Goal: Task Accomplishment & Management: Manage account settings

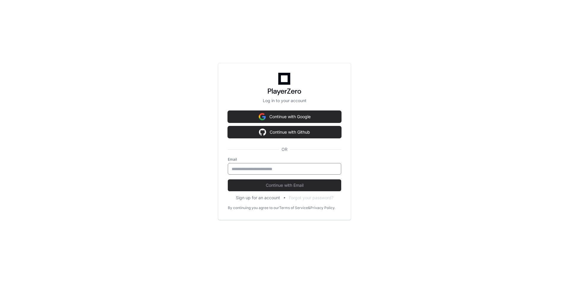
click at [274, 169] on input "email" at bounding box center [284, 169] width 106 height 6
type input "**********"
click at [443, 199] on div "**********" at bounding box center [284, 141] width 569 height 283
click at [303, 181] on button "Continue with Email" at bounding box center [284, 185] width 113 height 12
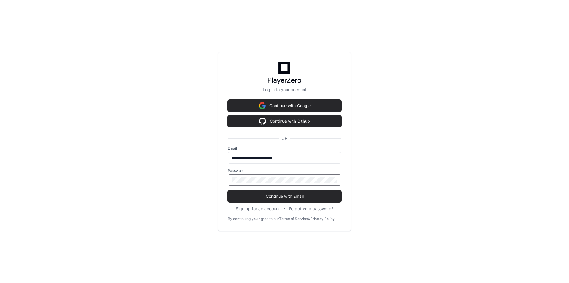
click at [160, 186] on div "**********" at bounding box center [284, 141] width 569 height 283
click at [249, 198] on span "Continue with Email" at bounding box center [284, 196] width 113 height 6
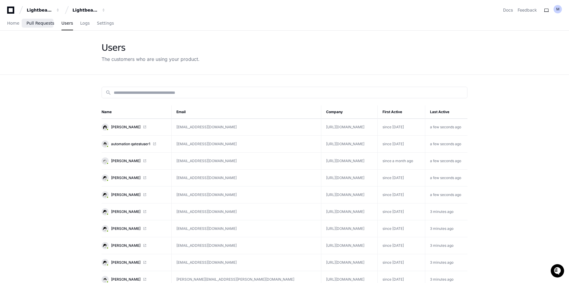
click at [37, 21] on span "Pull Requests" at bounding box center [40, 23] width 28 height 4
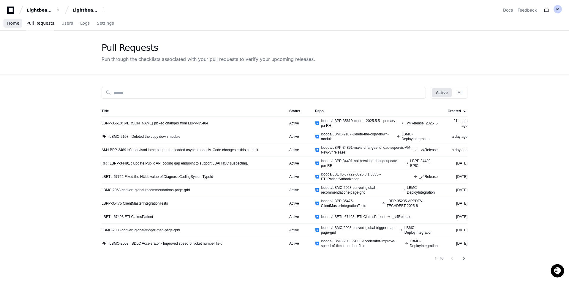
click at [13, 21] on span "Home" at bounding box center [13, 23] width 12 height 4
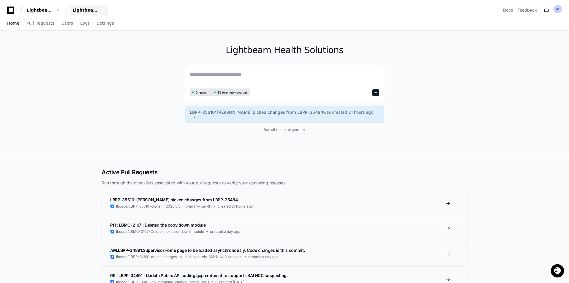
click at [52, 9] on div "Lightbeam Health Solutions" at bounding box center [40, 10] width 26 height 6
click at [85, 53] on span "QA" at bounding box center [85, 55] width 7 height 7
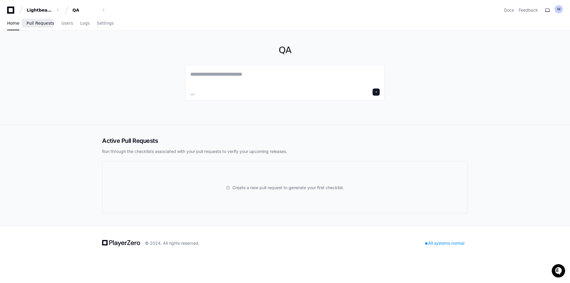
click at [38, 24] on span "Pull Requests" at bounding box center [40, 23] width 28 height 4
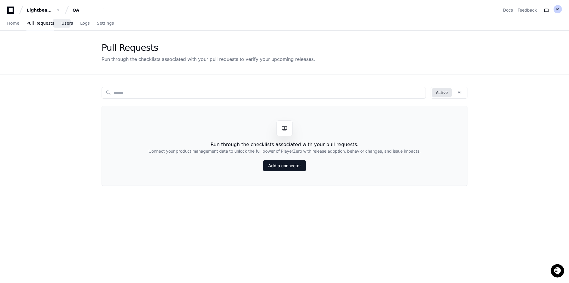
click at [61, 21] on span "Users" at bounding box center [67, 23] width 12 height 4
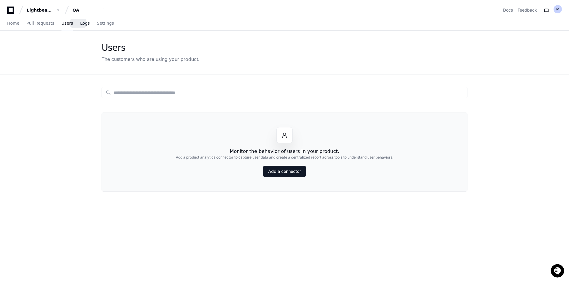
click at [80, 24] on span "Logs" at bounding box center [84, 23] width 9 height 4
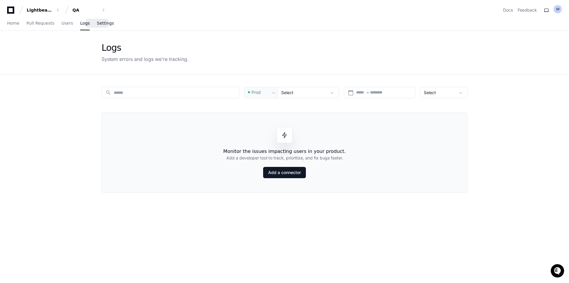
click at [102, 22] on span "Settings" at bounding box center [105, 23] width 17 height 4
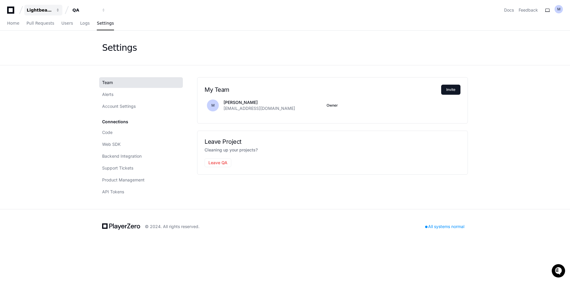
click at [38, 6] on button "Lightbeam Health" at bounding box center [43, 10] width 38 height 11
click at [38, 7] on button "Lightbeam Health" at bounding box center [43, 10] width 38 height 11
click at [34, 25] on span "Pull Requests" at bounding box center [40, 23] width 28 height 4
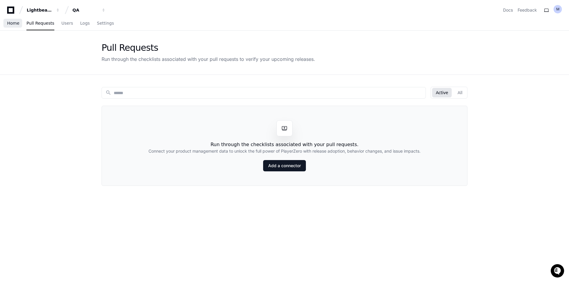
click at [14, 24] on span "Home" at bounding box center [13, 23] width 12 height 4
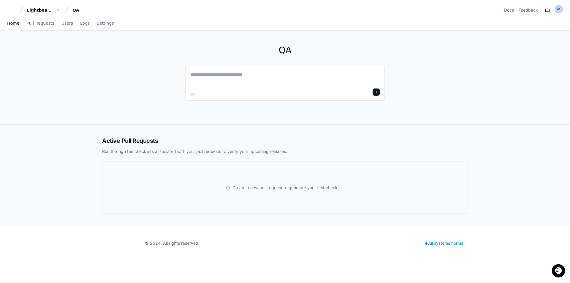
drag, startPoint x: 110, startPoint y: 98, endPoint x: 549, endPoint y: 77, distance: 438.8
click at [114, 97] on div "QA" at bounding box center [285, 78] width 380 height 94
click at [61, 24] on span "Users" at bounding box center [67, 23] width 12 height 4
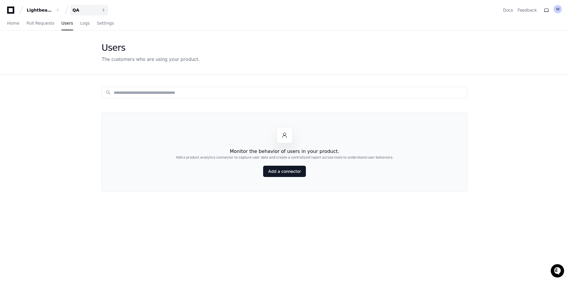
drag, startPoint x: 78, startPoint y: 11, endPoint x: 76, endPoint y: 13, distance: 3.2
click at [52, 11] on div "QA" at bounding box center [40, 10] width 26 height 6
drag, startPoint x: 93, startPoint y: 44, endPoint x: 96, endPoint y: 45, distance: 3.8
click at [93, 44] on span "Lightbeam Health Solutions" at bounding box center [112, 43] width 61 height 7
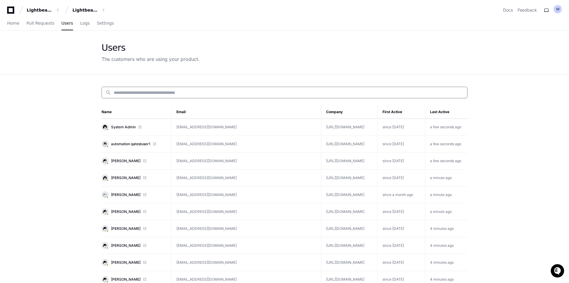
click at [179, 90] on input at bounding box center [289, 93] width 350 height 6
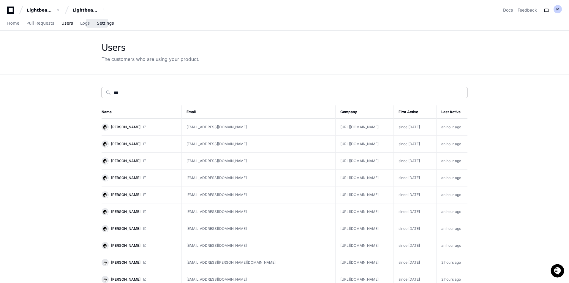
type input "***"
click at [97, 22] on span "Settings" at bounding box center [105, 23] width 17 height 4
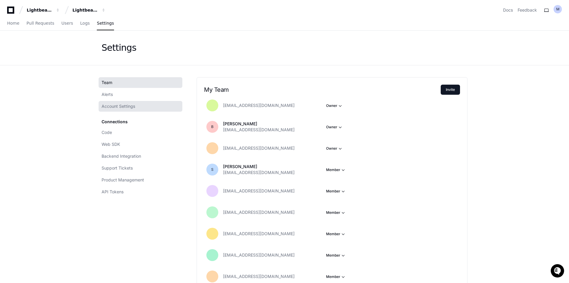
click at [117, 104] on span "Account Settings" at bounding box center [118, 106] width 34 height 6
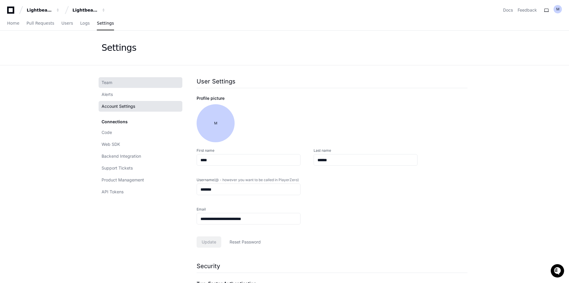
click at [118, 83] on link "Team" at bounding box center [141, 82] width 84 height 11
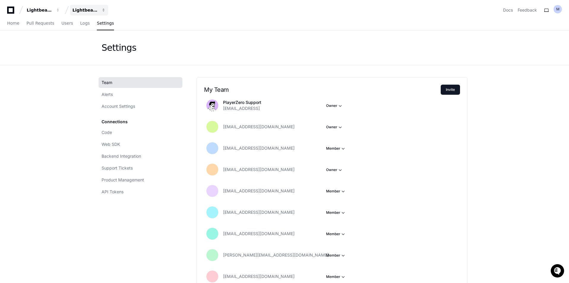
click at [93, 6] on button "Lightbeam Health Solutions" at bounding box center [89, 10] width 38 height 11
click at [85, 55] on span "QA" at bounding box center [85, 55] width 7 height 7
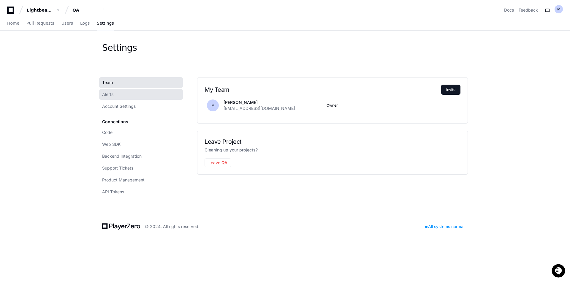
click at [112, 93] on span "Alerts" at bounding box center [107, 94] width 11 height 6
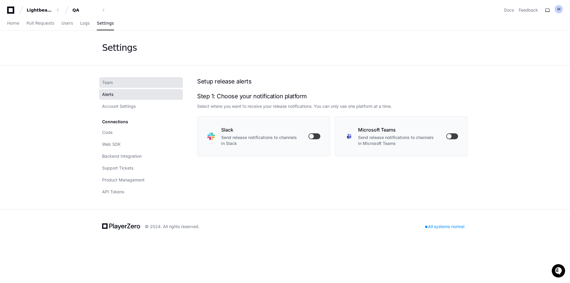
click at [116, 84] on link "Team" at bounding box center [141, 82] width 84 height 11
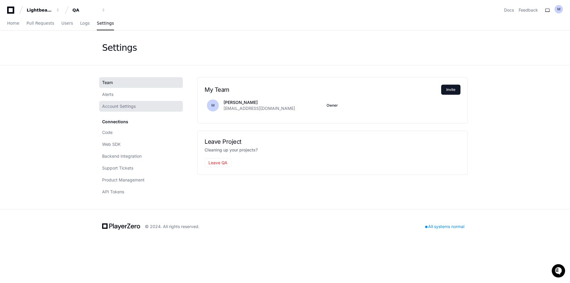
click at [112, 105] on span "Account Settings" at bounding box center [119, 106] width 34 height 6
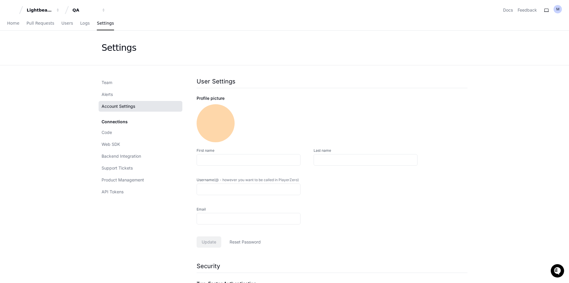
type input "****"
type input "******"
type input "*******"
type input "**********"
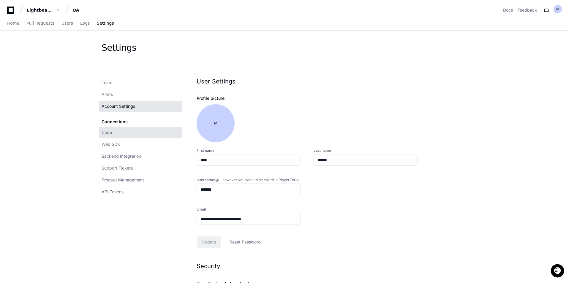
click at [125, 130] on link "Code" at bounding box center [141, 132] width 84 height 11
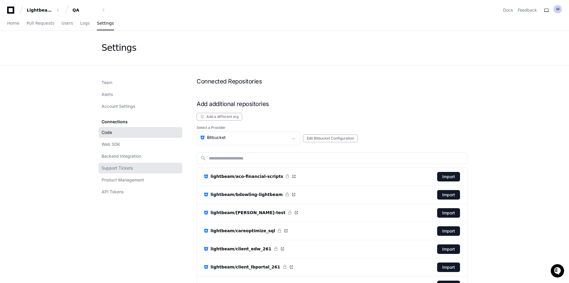
click at [127, 170] on span "Support Tickets" at bounding box center [116, 168] width 31 height 6
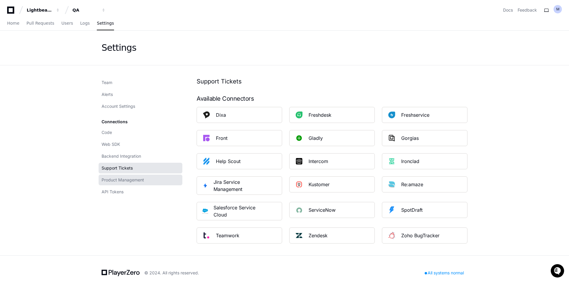
click at [129, 181] on span "Product Management" at bounding box center [122, 180] width 42 height 6
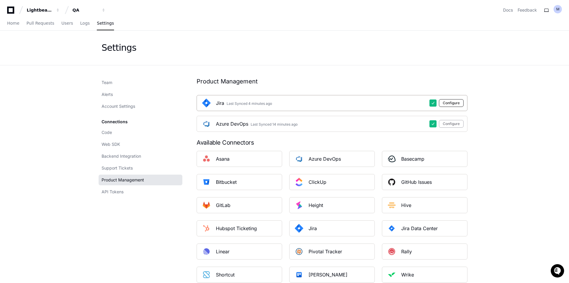
click at [449, 104] on button "Configure" at bounding box center [451, 103] width 25 height 8
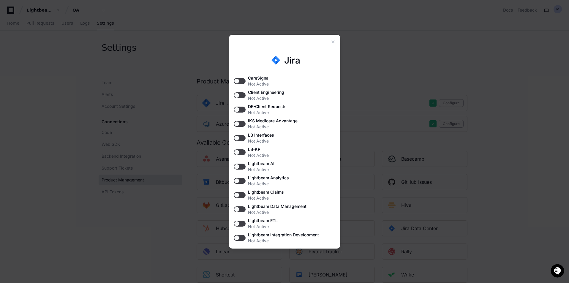
click at [238, 164] on button "button" at bounding box center [240, 167] width 12 height 6
drag, startPoint x: 240, startPoint y: 181, endPoint x: 243, endPoint y: 191, distance: 9.9
click at [240, 182] on button "button" at bounding box center [240, 181] width 12 height 6
click at [243, 193] on button "button" at bounding box center [240, 195] width 12 height 6
drag, startPoint x: 244, startPoint y: 205, endPoint x: 242, endPoint y: 215, distance: 10.0
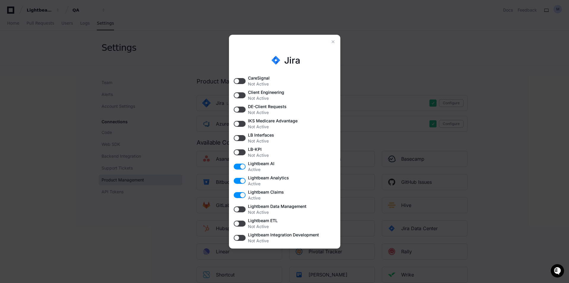
click at [243, 208] on button "button" at bounding box center [240, 209] width 12 height 6
click at [240, 222] on button "button" at bounding box center [240, 223] width 12 height 6
click at [242, 236] on button "button" at bounding box center [240, 238] width 12 height 6
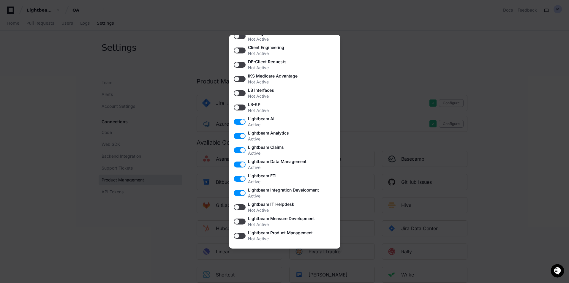
scroll to position [119, 0]
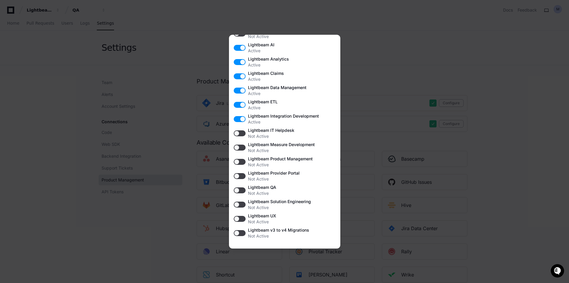
drag, startPoint x: 237, startPoint y: 176, endPoint x: 240, endPoint y: 188, distance: 12.2
click at [237, 176] on button "button" at bounding box center [240, 176] width 12 height 6
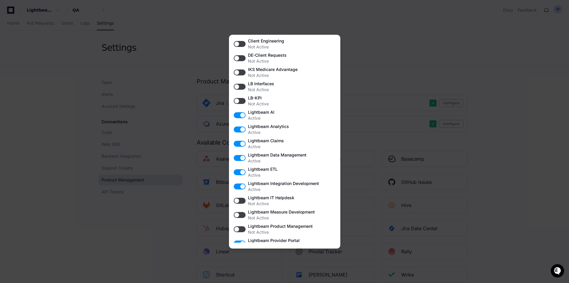
scroll to position [0, 0]
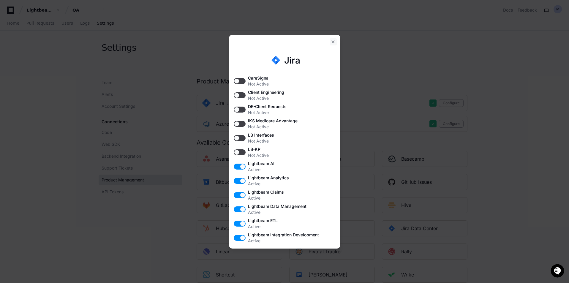
click at [331, 42] on div at bounding box center [332, 41] width 7 height 7
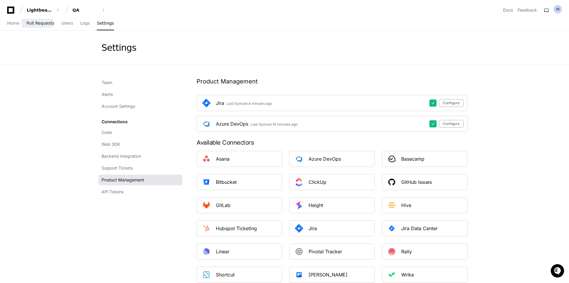
click at [45, 24] on span "Pull Requests" at bounding box center [40, 23] width 28 height 4
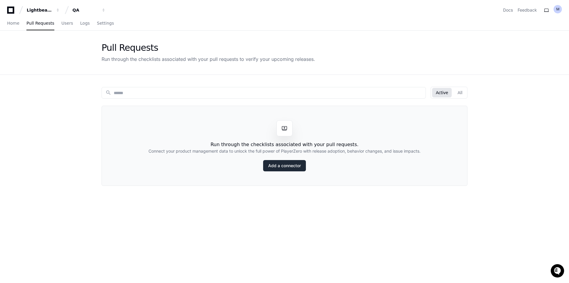
click at [285, 168] on link "Add a connector" at bounding box center [284, 165] width 43 height 11
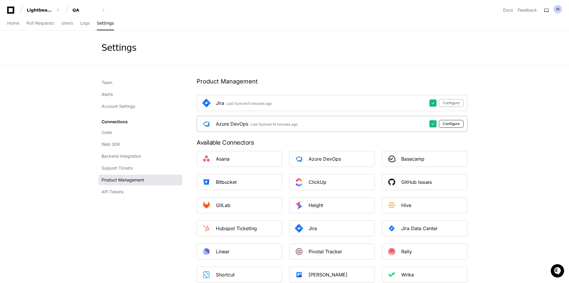
click at [449, 123] on button "Configure" at bounding box center [451, 124] width 25 height 8
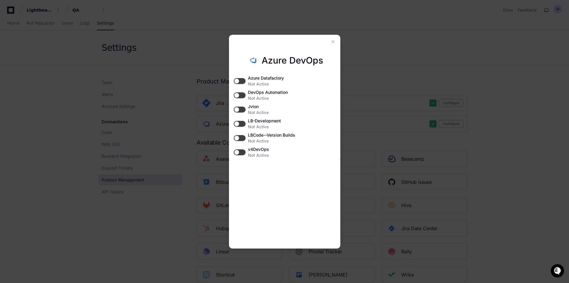
click at [239, 82] on button "button" at bounding box center [240, 81] width 12 height 6
click at [240, 138] on button "button" at bounding box center [240, 138] width 12 height 6
click at [240, 123] on button "button" at bounding box center [240, 124] width 12 height 6
drag, startPoint x: 472, startPoint y: 110, endPoint x: 459, endPoint y: 105, distance: 13.7
click at [471, 110] on div at bounding box center [284, 141] width 569 height 283
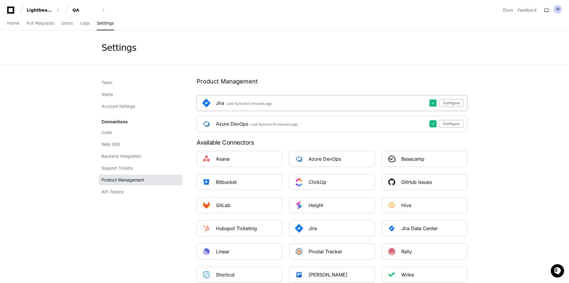
click at [455, 99] on div "Jira Last Synced 5 minutes ago Configure" at bounding box center [331, 103] width 271 height 16
click at [453, 101] on button "Configure" at bounding box center [451, 103] width 25 height 8
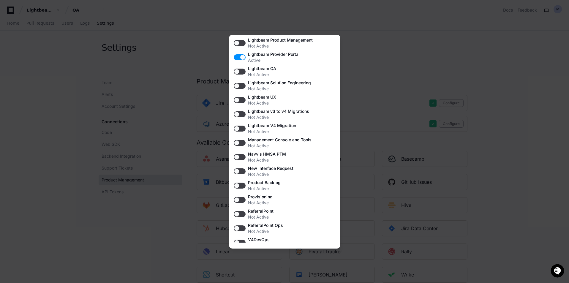
scroll to position [260, 0]
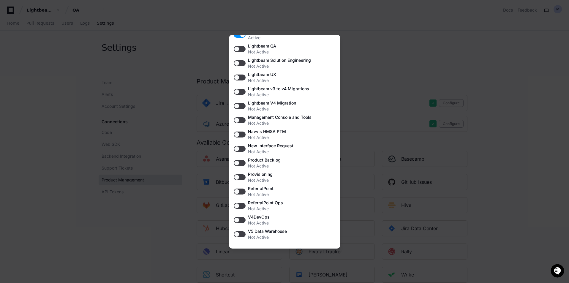
click at [379, 61] on div at bounding box center [284, 141] width 569 height 283
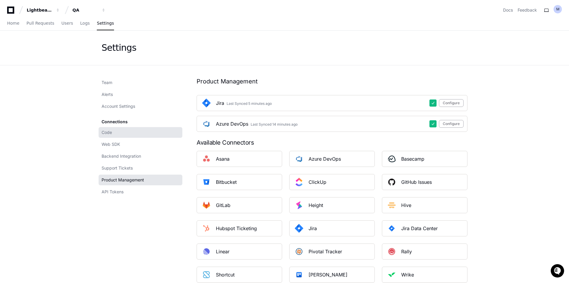
click at [105, 133] on span "Code" at bounding box center [106, 132] width 10 height 6
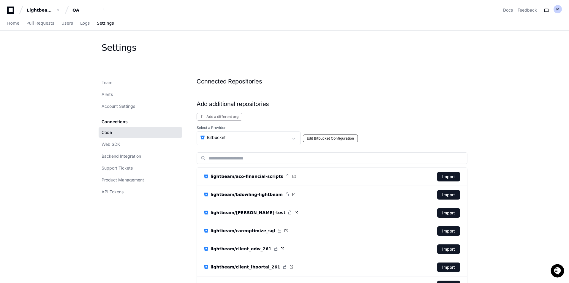
click at [326, 138] on button "Edit Bitbucket Configuration" at bounding box center [330, 138] width 55 height 8
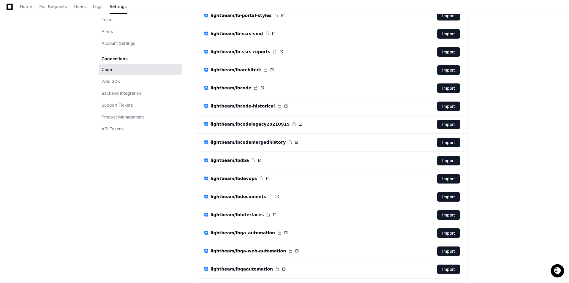
scroll to position [683, 0]
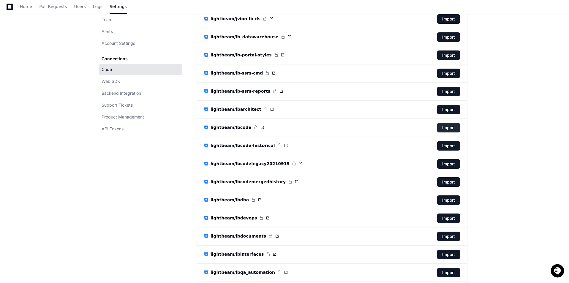
click at [453, 128] on button "Import" at bounding box center [448, 127] width 23 height 9
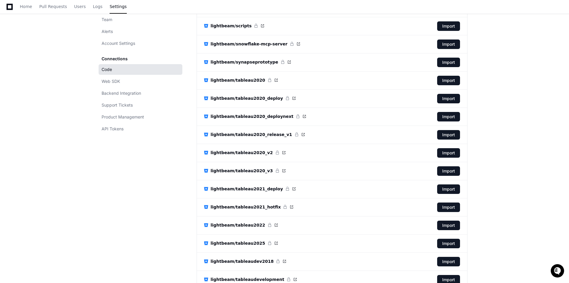
scroll to position [1237, 0]
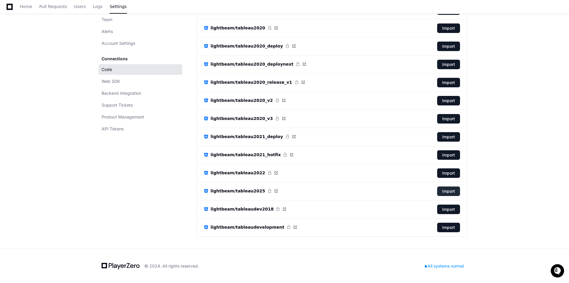
click at [449, 193] on button "Import" at bounding box center [448, 190] width 23 height 9
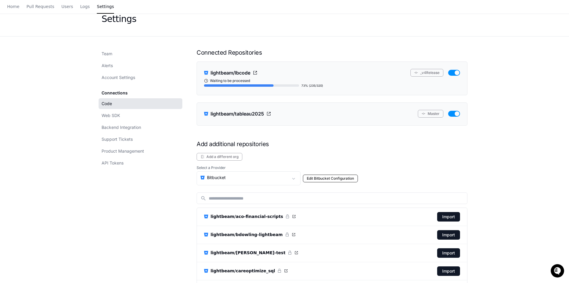
scroll to position [0, 0]
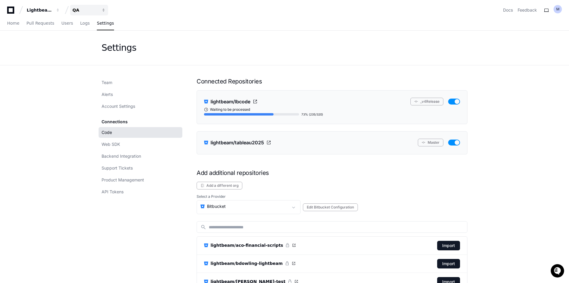
click at [97, 7] on button "QA" at bounding box center [89, 10] width 38 height 11
drag, startPoint x: 98, startPoint y: 7, endPoint x: 98, endPoint y: 11, distance: 3.3
click at [98, 8] on div "QA" at bounding box center [85, 10] width 26 height 6
click at [52, 9] on div "QA" at bounding box center [40, 10] width 26 height 6
click at [90, 41] on span "Lightbeam Health Solutions" at bounding box center [112, 43] width 61 height 7
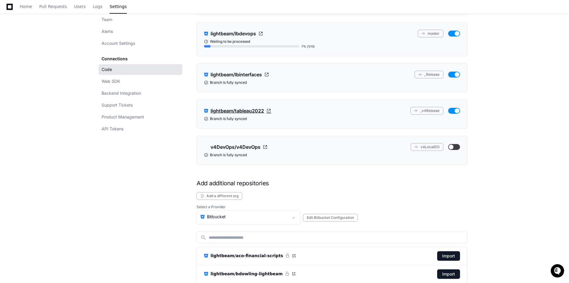
scroll to position [148, 0]
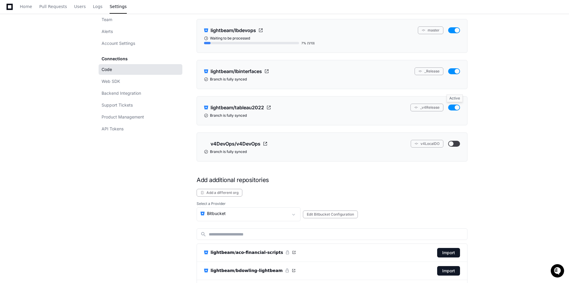
click at [453, 108] on button "button" at bounding box center [454, 107] width 12 height 6
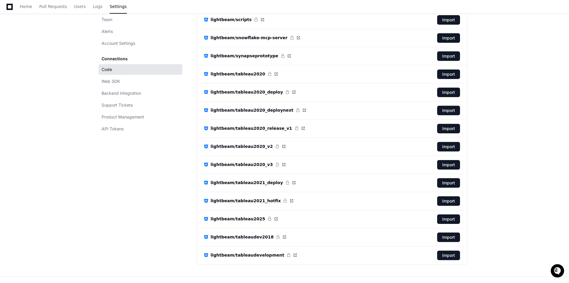
scroll to position [1368, 0]
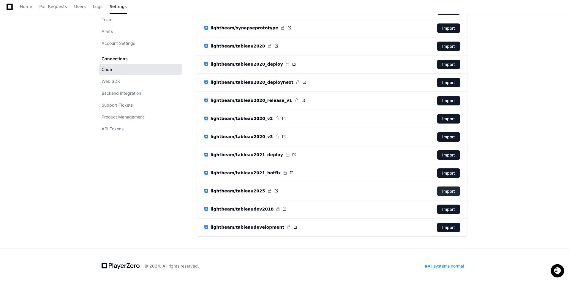
click at [449, 189] on button "Import" at bounding box center [448, 190] width 23 height 9
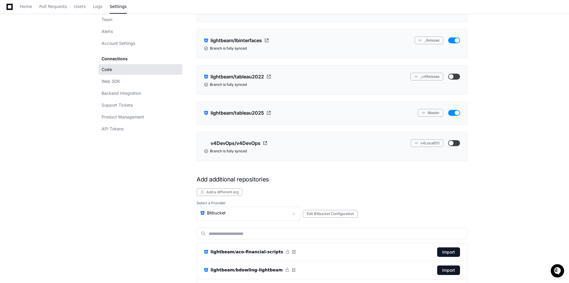
scroll to position [119, 0]
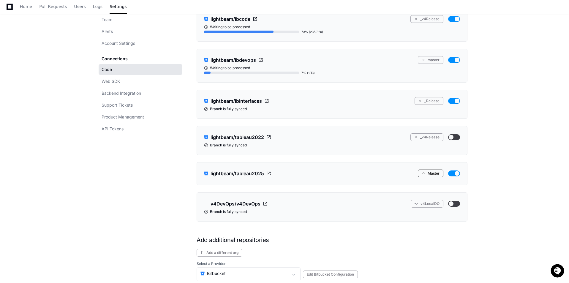
click at [431, 173] on button "Master" at bounding box center [431, 173] width 26 height 8
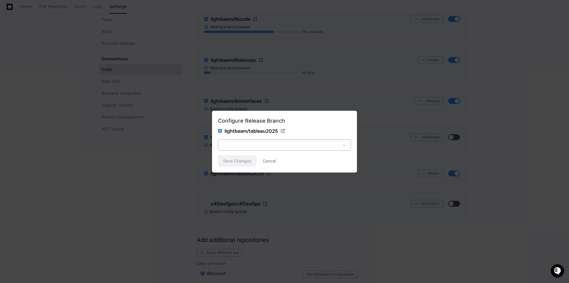
click at [343, 145] on span at bounding box center [344, 145] width 6 height 6
click at [303, 142] on div at bounding box center [280, 145] width 117 height 6
click at [392, 249] on div at bounding box center [284, 141] width 569 height 283
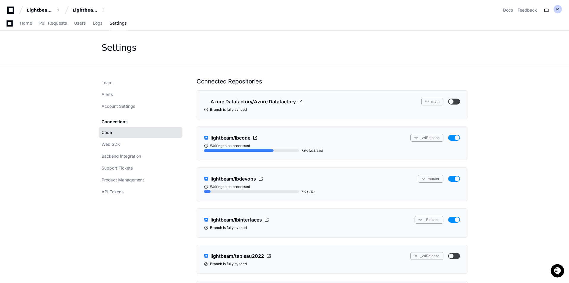
scroll to position [119, 0]
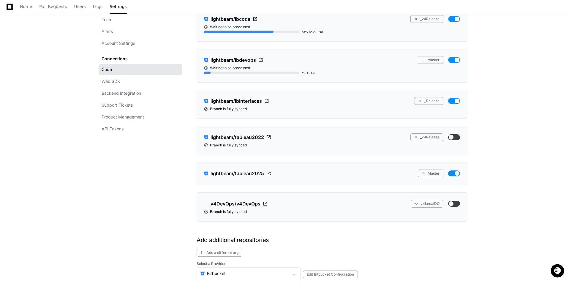
click at [264, 202] on span at bounding box center [265, 203] width 5 height 5
